Goal: Task Accomplishment & Management: Use online tool/utility

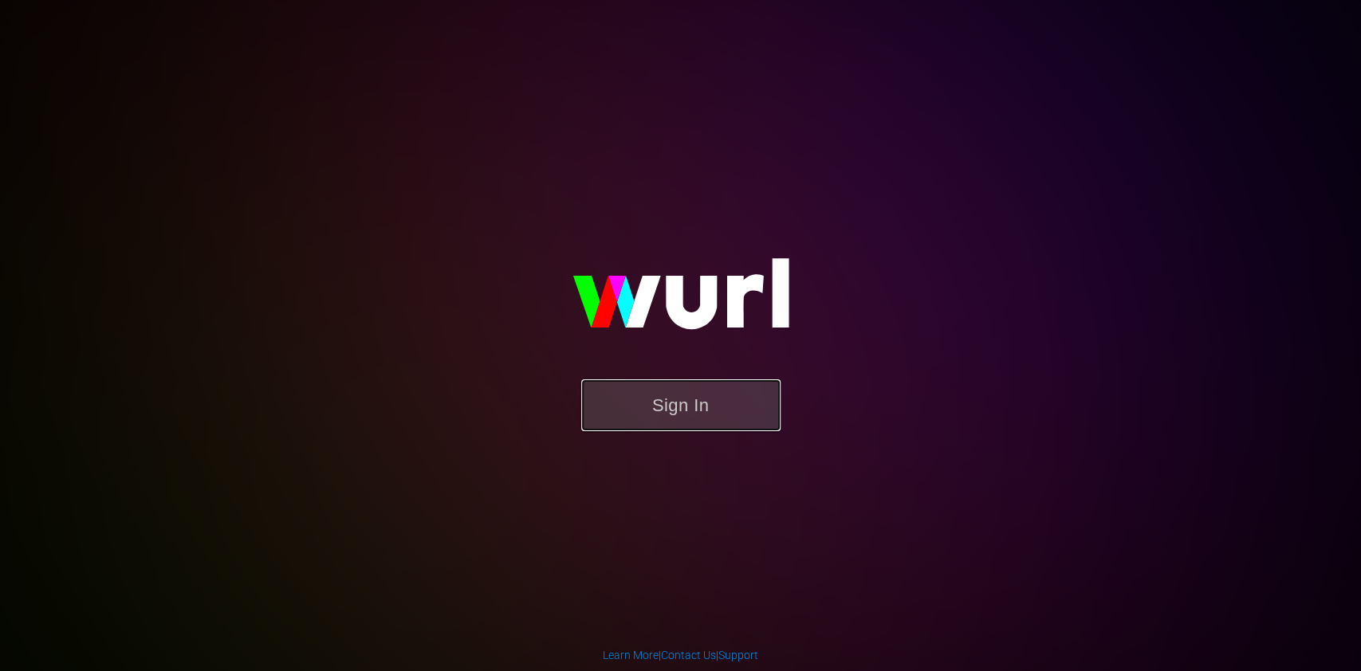
click at [654, 404] on button "Sign In" at bounding box center [680, 405] width 199 height 52
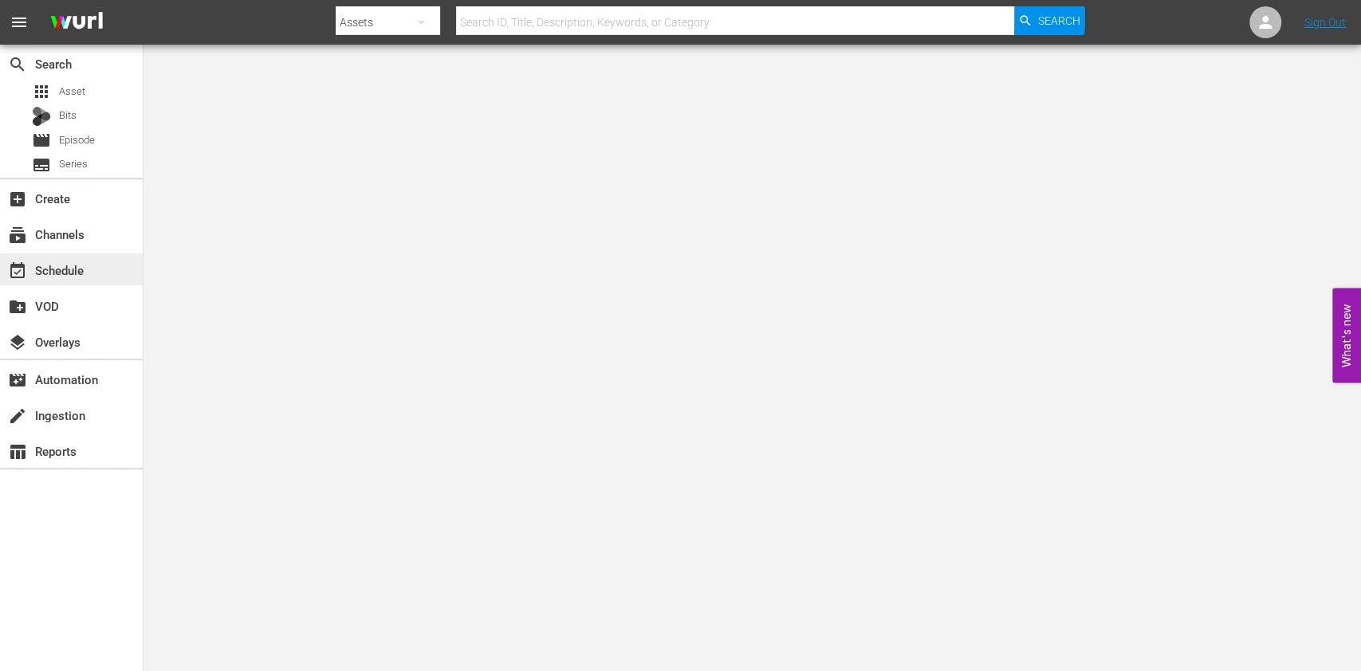
click at [69, 272] on div "event_available Schedule" at bounding box center [44, 268] width 89 height 14
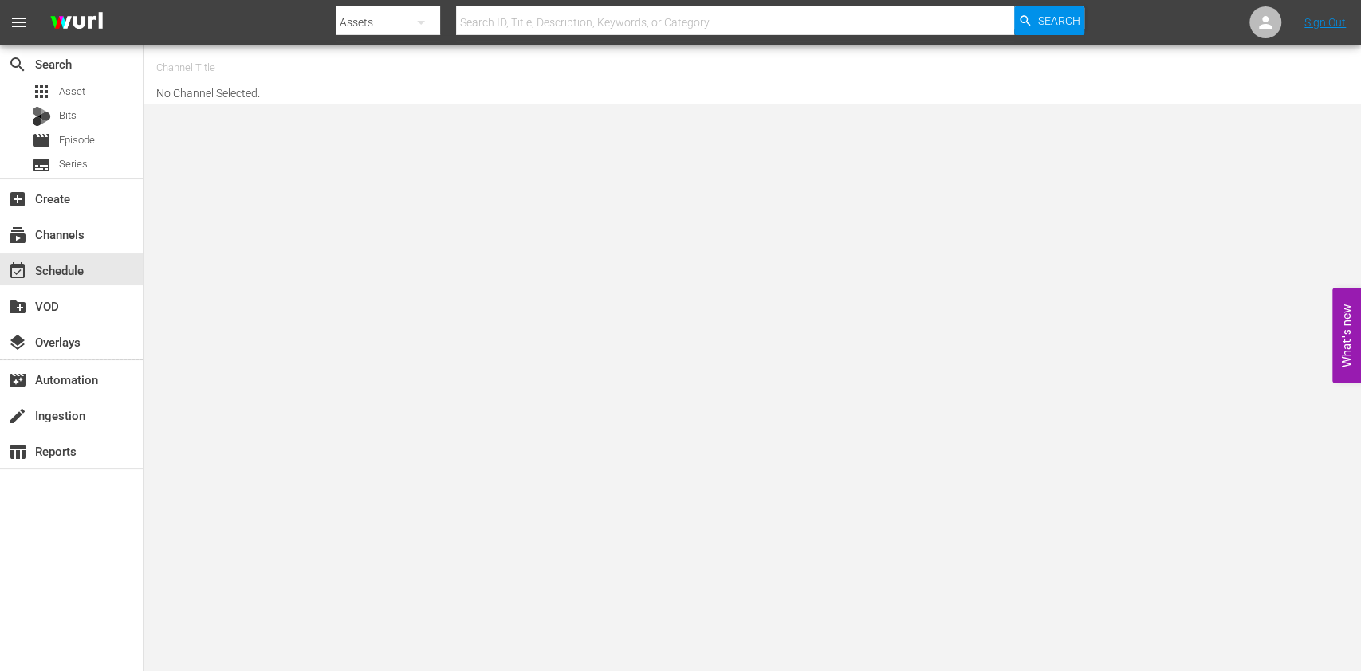
click at [261, 69] on input "text" at bounding box center [258, 68] width 204 height 38
type input "f"
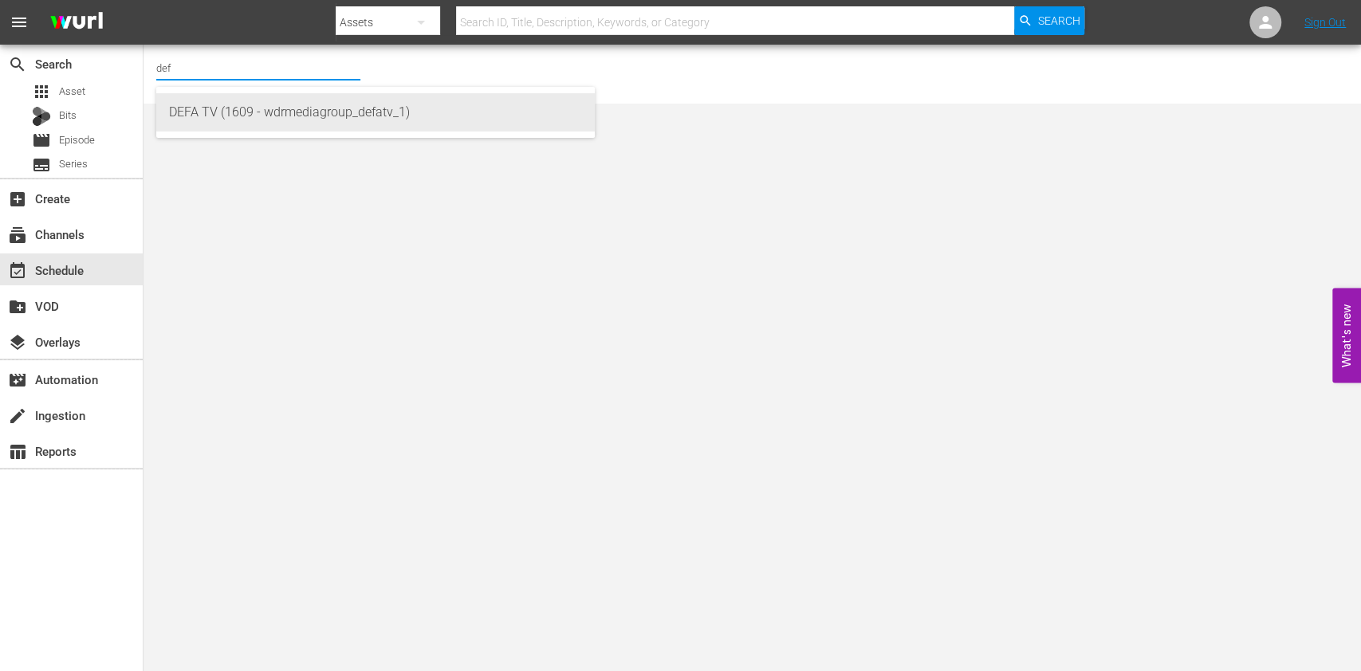
click at [327, 116] on div "DEFA TV (1609 - wdrmediagroup_defatv_1)" at bounding box center [375, 112] width 413 height 38
type input "DEFA TV (1609 - wdrmediagroup_defatv_1)"
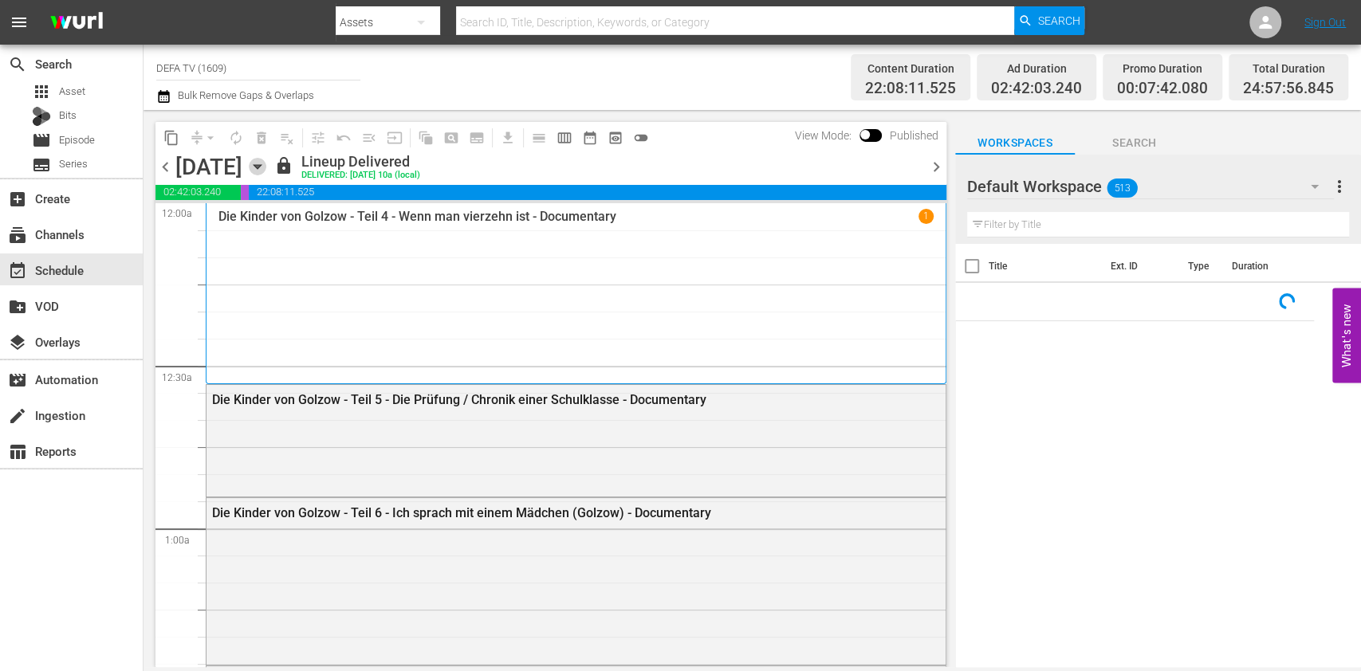
click at [266, 160] on icon "button" at bounding box center [258, 167] width 18 height 18
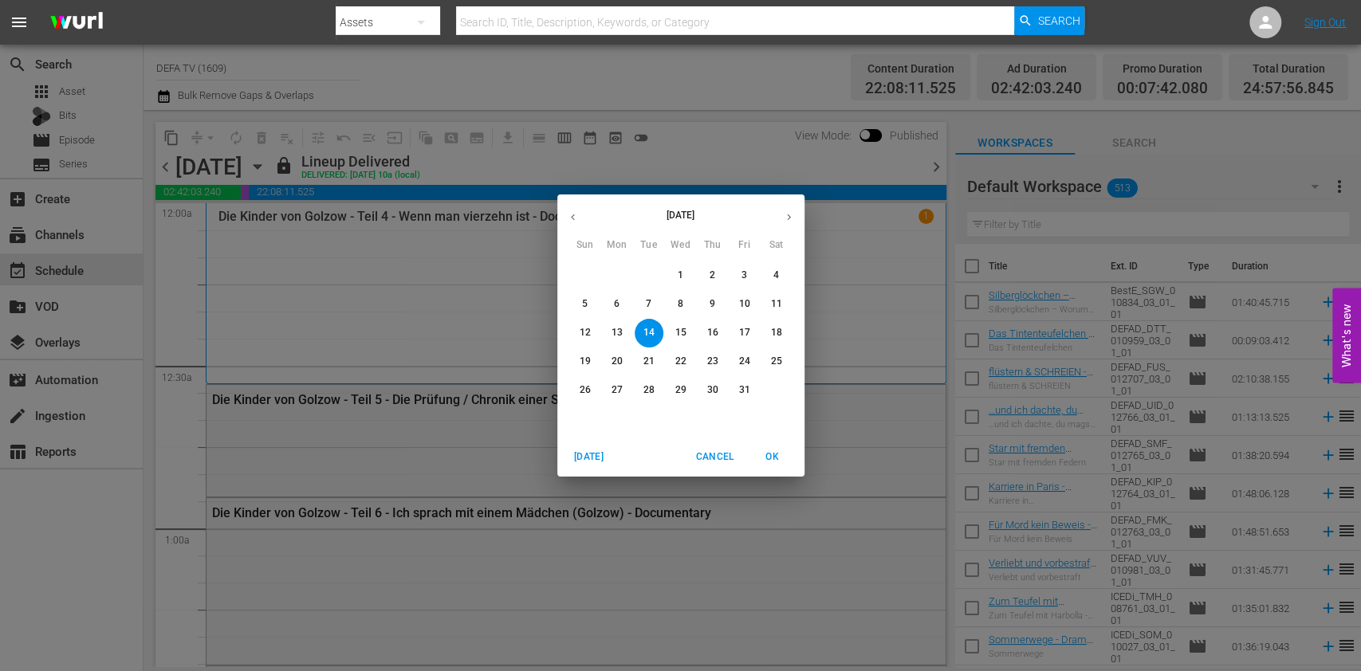
click at [784, 212] on icon "button" at bounding box center [789, 217] width 12 height 12
click at [764, 275] on span "1" at bounding box center [776, 276] width 29 height 14
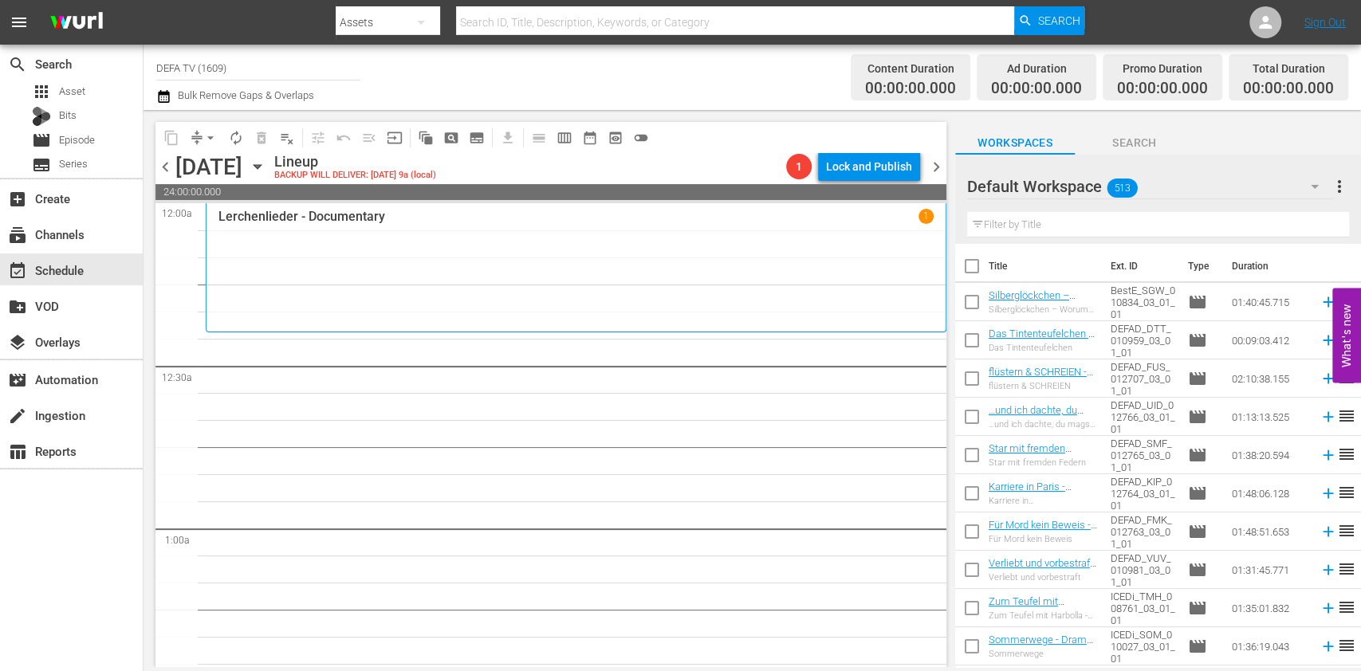
click at [623, 32] on input "text" at bounding box center [735, 22] width 558 height 38
type input "[DEMOGRAPHIC_DATA] people"
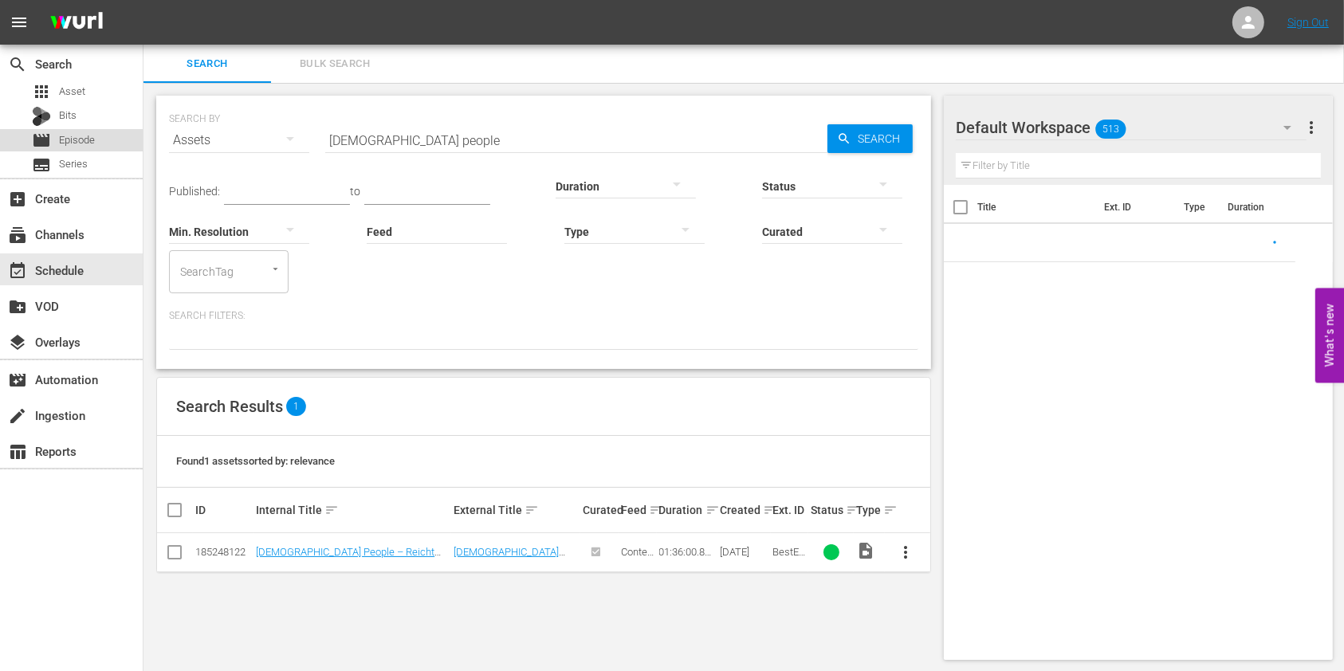
click at [119, 133] on div "movie Episode" at bounding box center [71, 140] width 143 height 22
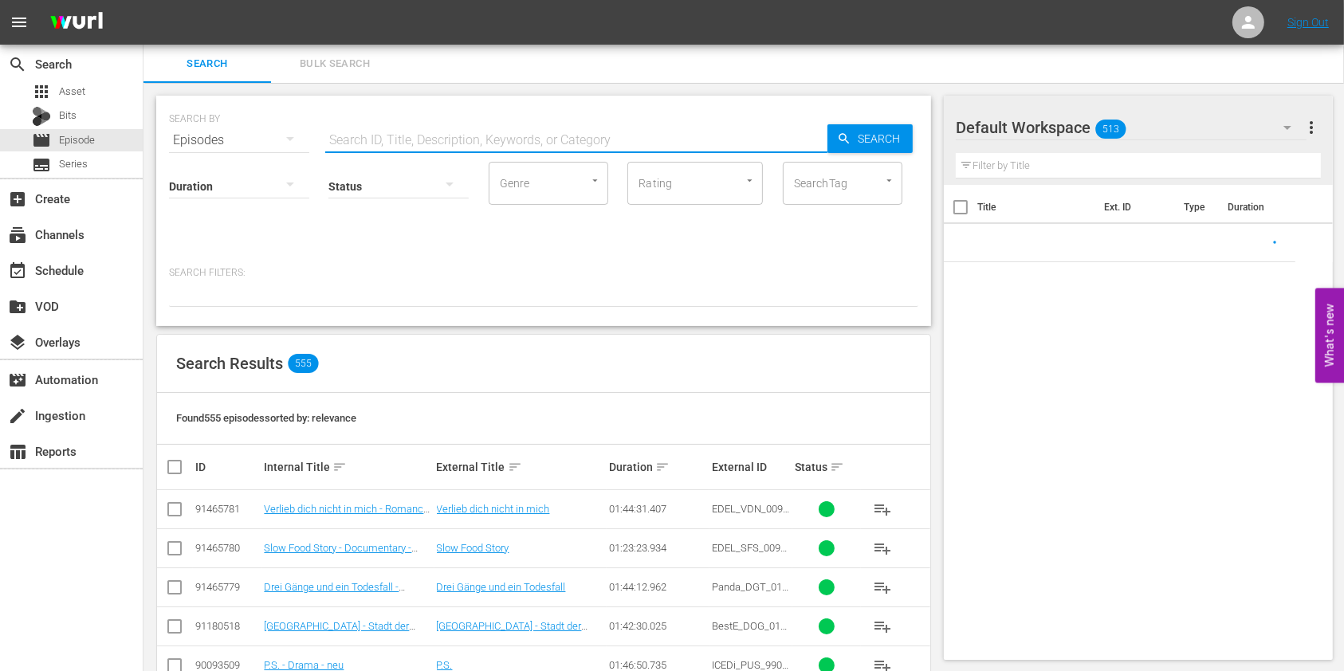
paste input "[DEMOGRAPHIC_DATA] people"
click at [494, 143] on input "text" at bounding box center [576, 140] width 502 height 38
type input "[DEMOGRAPHIC_DATA] people"
